Goal: Information Seeking & Learning: Learn about a topic

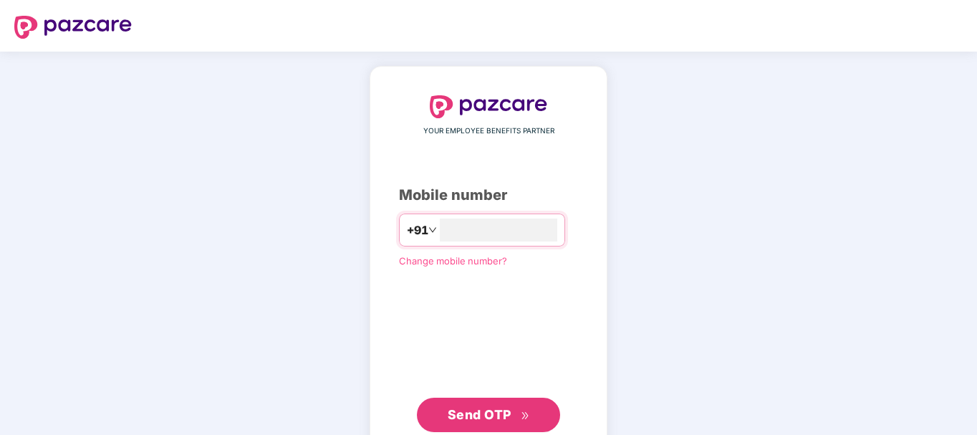
type input "**********"
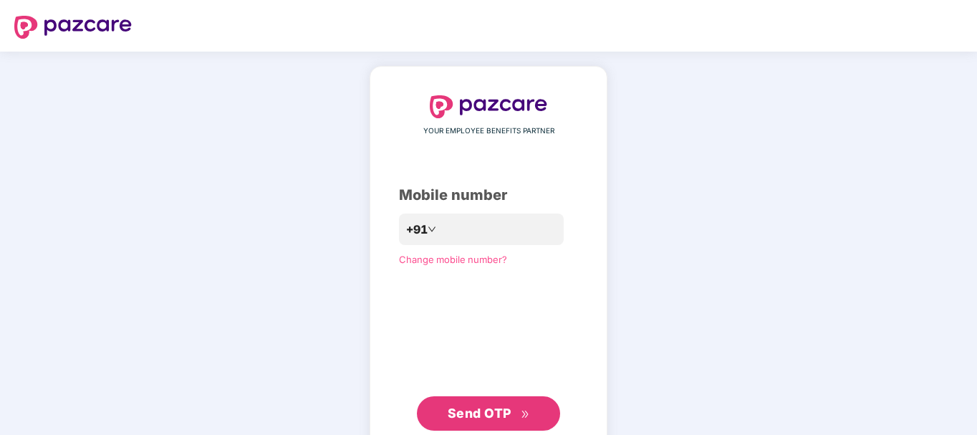
click at [495, 421] on span "Send OTP" at bounding box center [489, 413] width 82 height 20
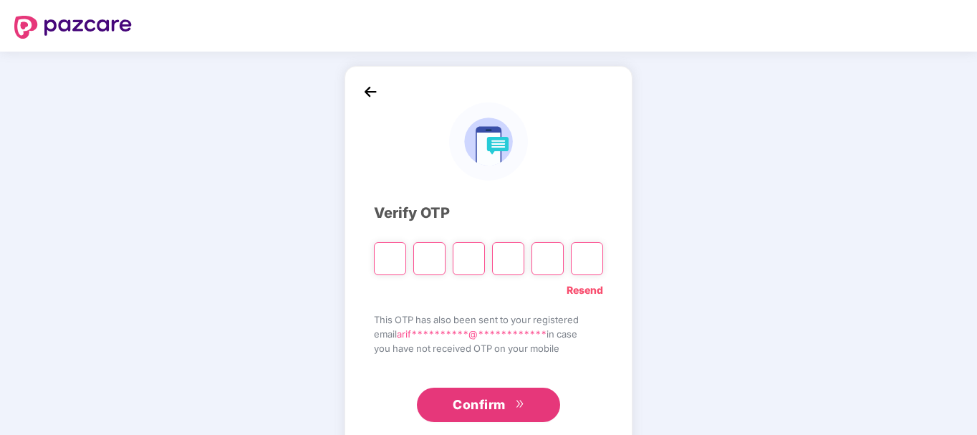
type input "*"
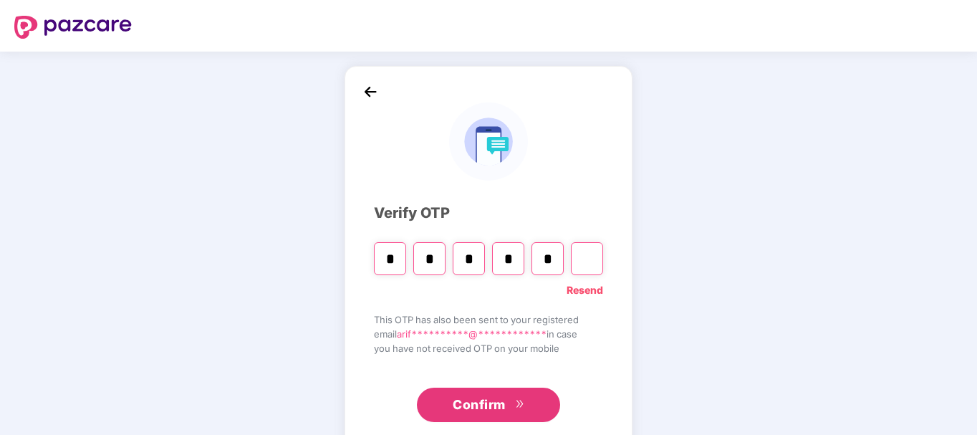
type input "*"
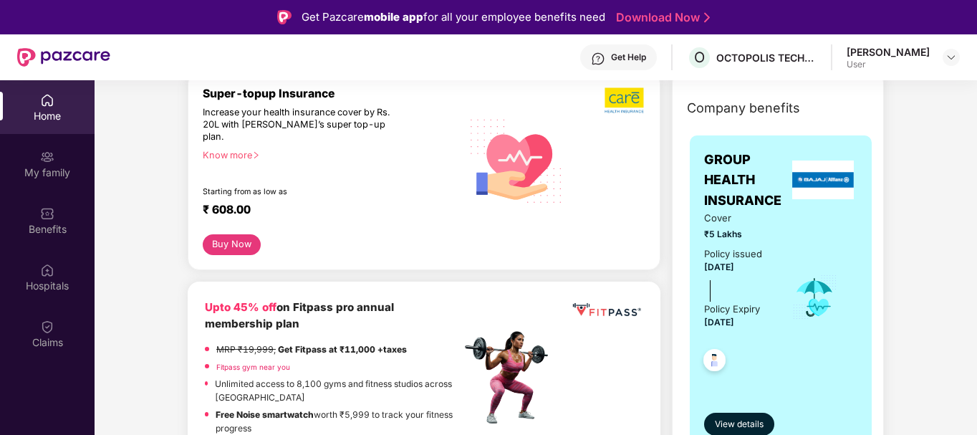
scroll to position [194, 0]
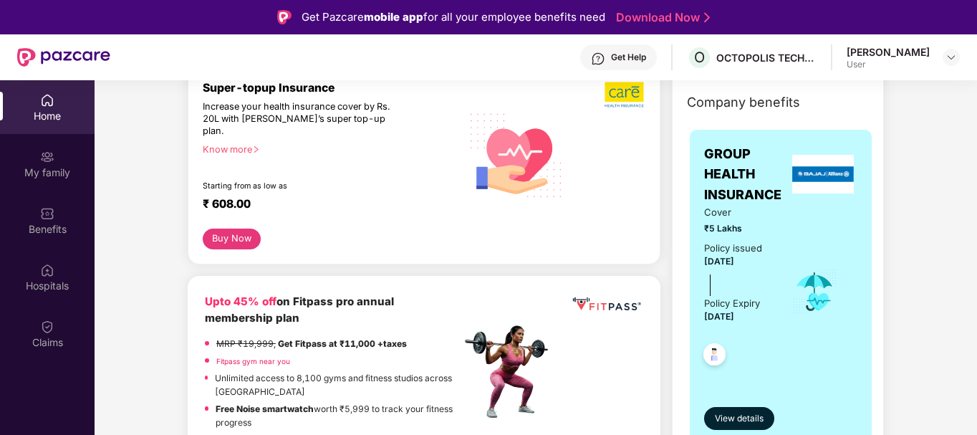
click at [231, 144] on div "Know more" at bounding box center [328, 149] width 250 height 10
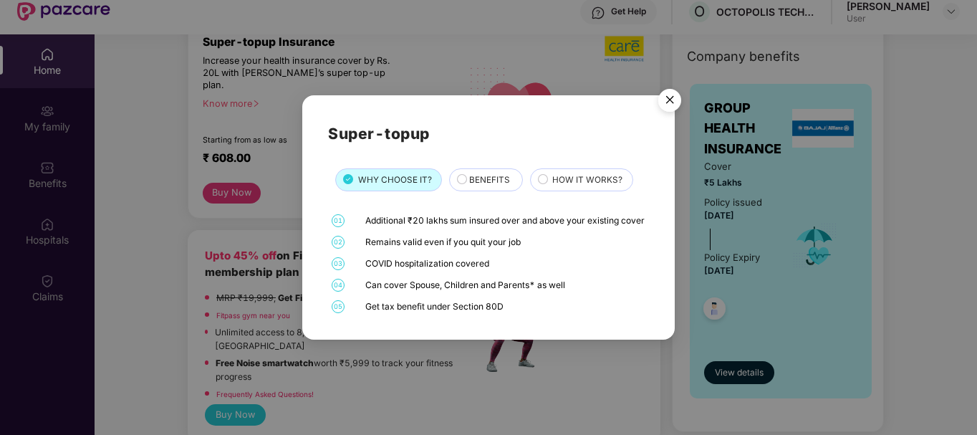
scroll to position [47, 0]
click at [494, 173] on span "BENEFITS" at bounding box center [489, 180] width 41 height 14
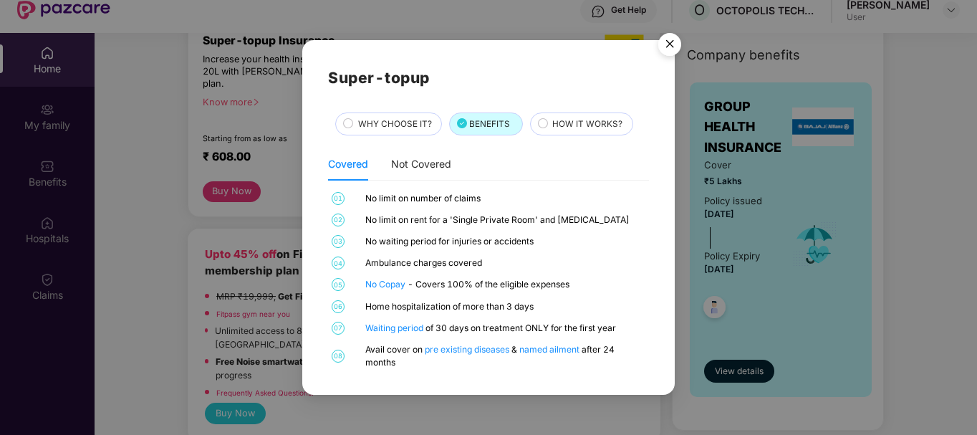
click at [560, 117] on div "HOW IT WORKS?" at bounding box center [581, 123] width 103 height 23
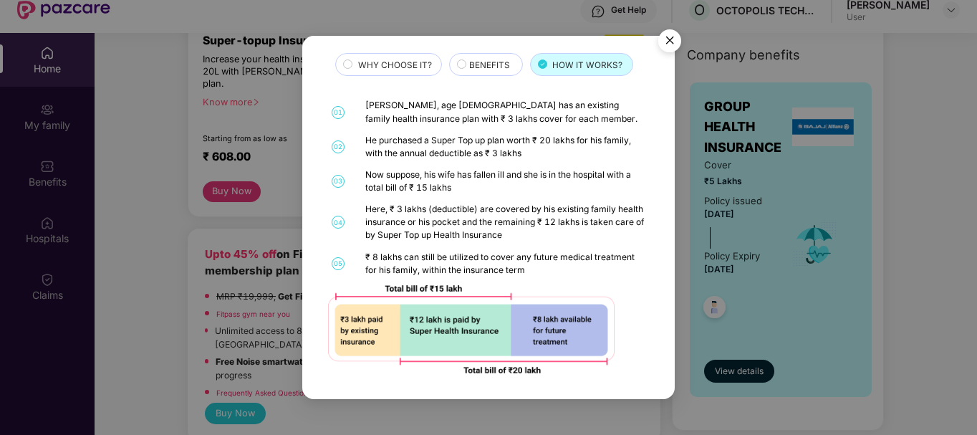
scroll to position [80, 0]
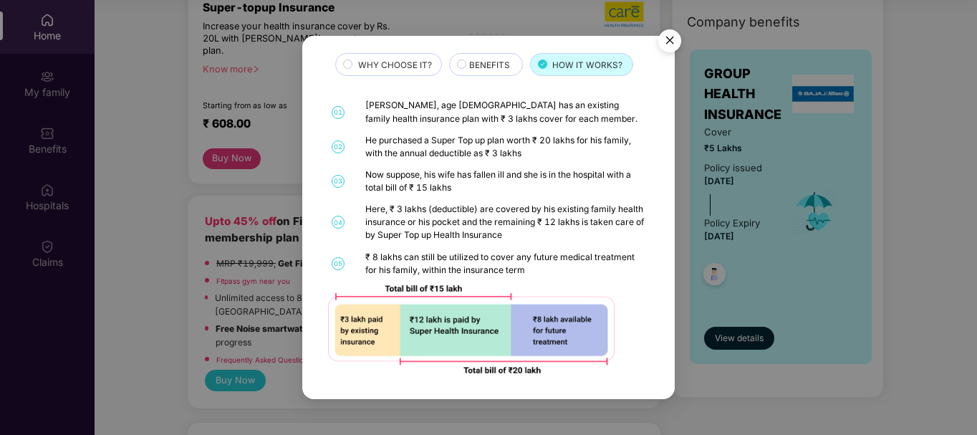
click at [666, 53] on img "Close" at bounding box center [670, 43] width 40 height 40
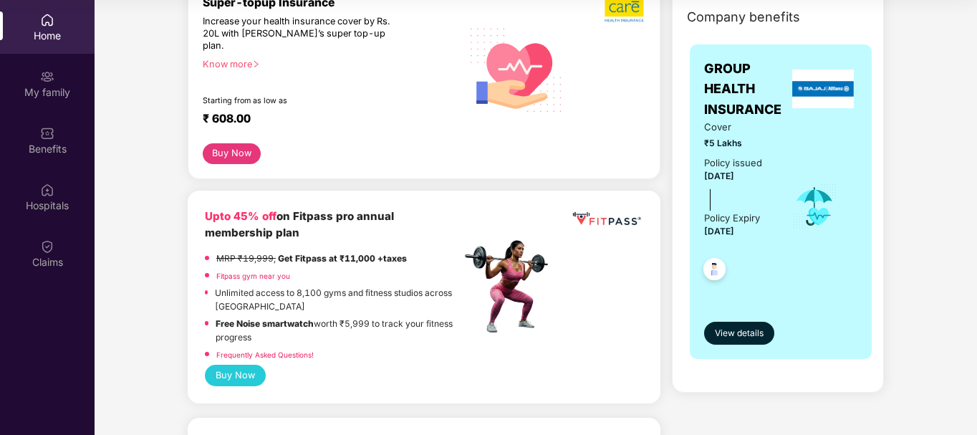
scroll to position [0, 0]
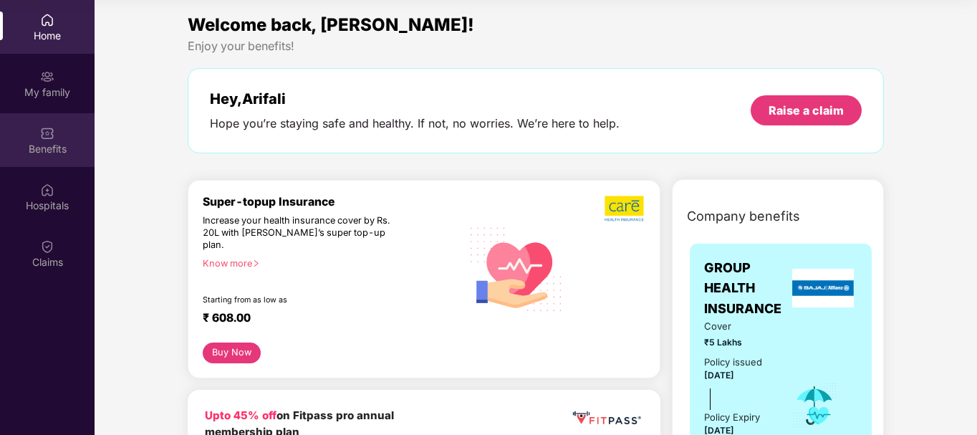
click at [46, 151] on div "Benefits" at bounding box center [47, 149] width 95 height 14
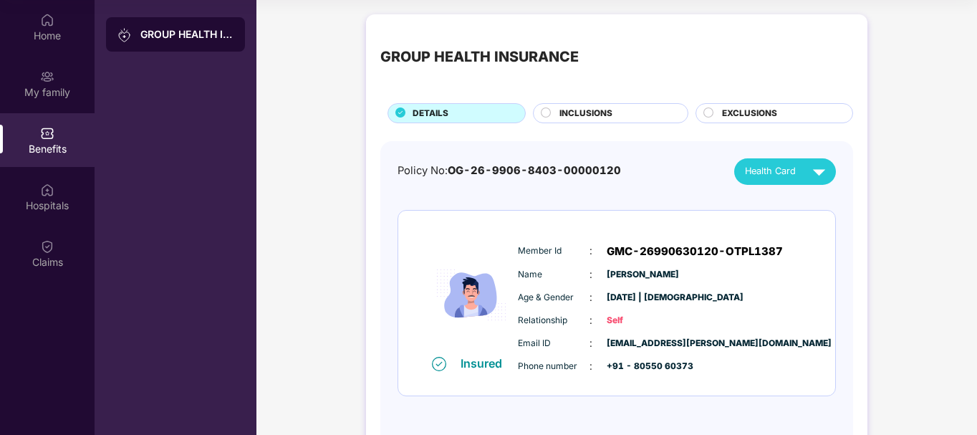
scroll to position [50, 0]
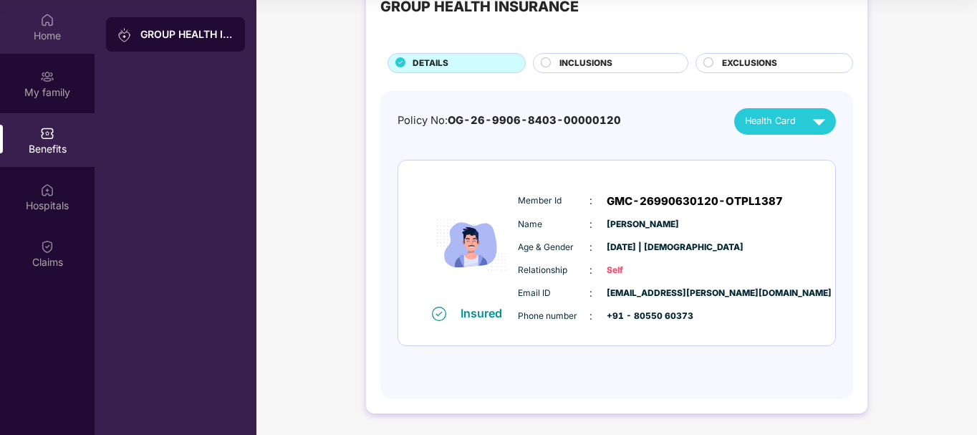
click at [49, 14] on img at bounding box center [47, 20] width 14 height 14
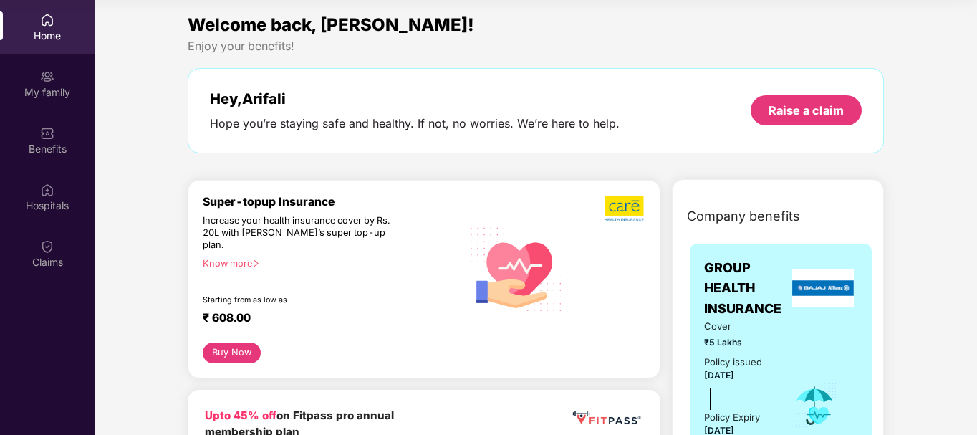
click at [242, 258] on div "Know more" at bounding box center [328, 263] width 250 height 10
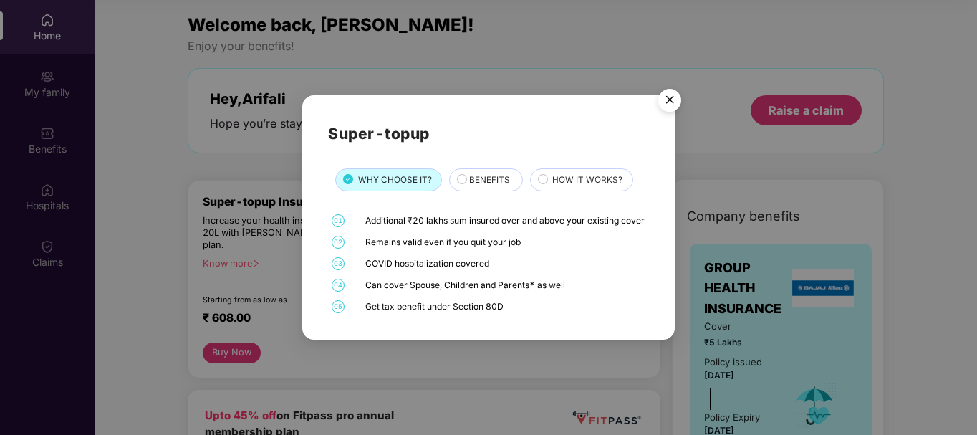
click at [496, 291] on div "Can cover Spouse, Children and Parents* as well" at bounding box center [505, 285] width 280 height 13
click at [340, 291] on span "04" at bounding box center [338, 285] width 13 height 13
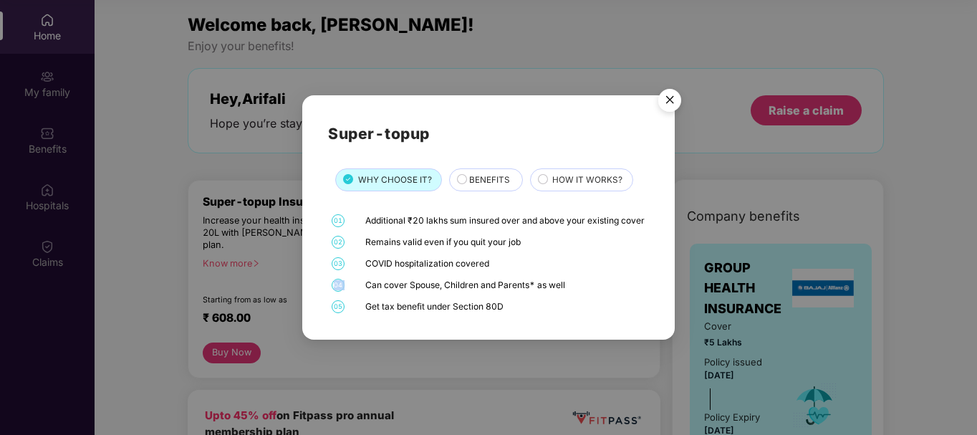
click at [340, 291] on span "04" at bounding box center [338, 285] width 13 height 13
click at [673, 99] on img "Close" at bounding box center [670, 102] width 40 height 40
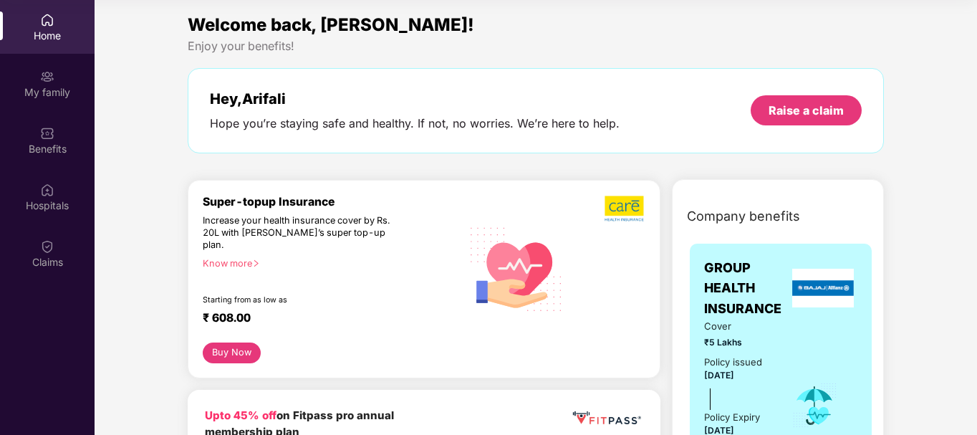
click at [248, 295] on div "Starting from as low as" at bounding box center [302, 300] width 198 height 10
click at [240, 342] on button "Buy Now" at bounding box center [232, 352] width 58 height 21
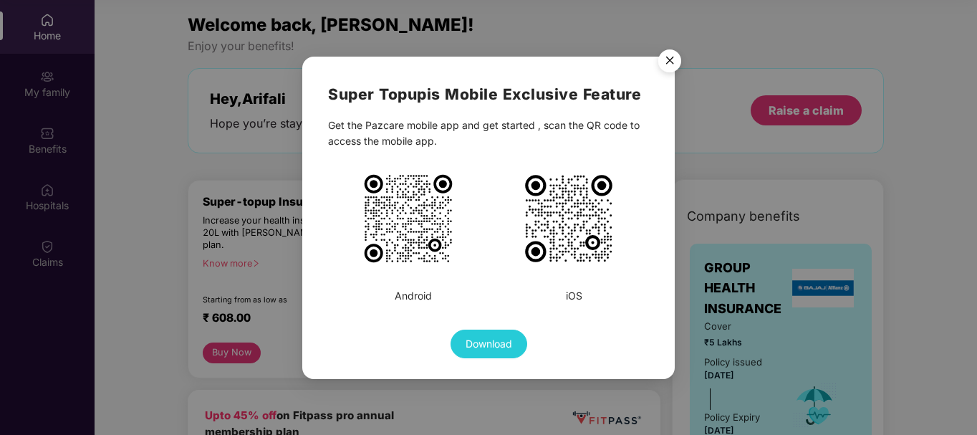
click at [664, 67] on img "Close" at bounding box center [670, 63] width 40 height 40
